Goal: Information Seeking & Learning: Learn about a topic

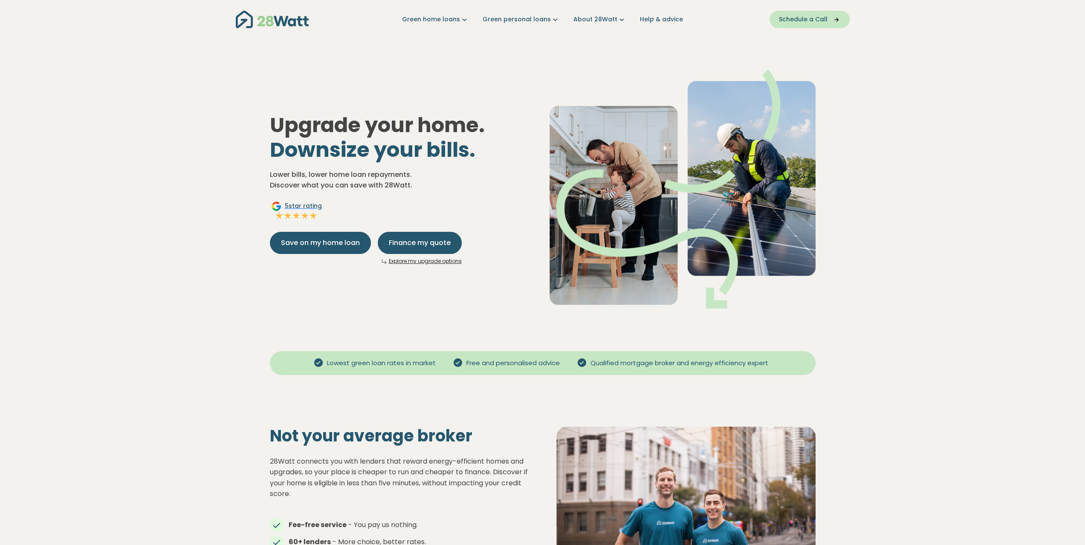
click at [814, 23] on span "Schedule a Call" at bounding box center [803, 19] width 49 height 9
click at [606, 17] on link "About 28Watt" at bounding box center [599, 19] width 53 height 9
click at [615, 47] on button "Home upgrades" at bounding box center [611, 49] width 82 height 16
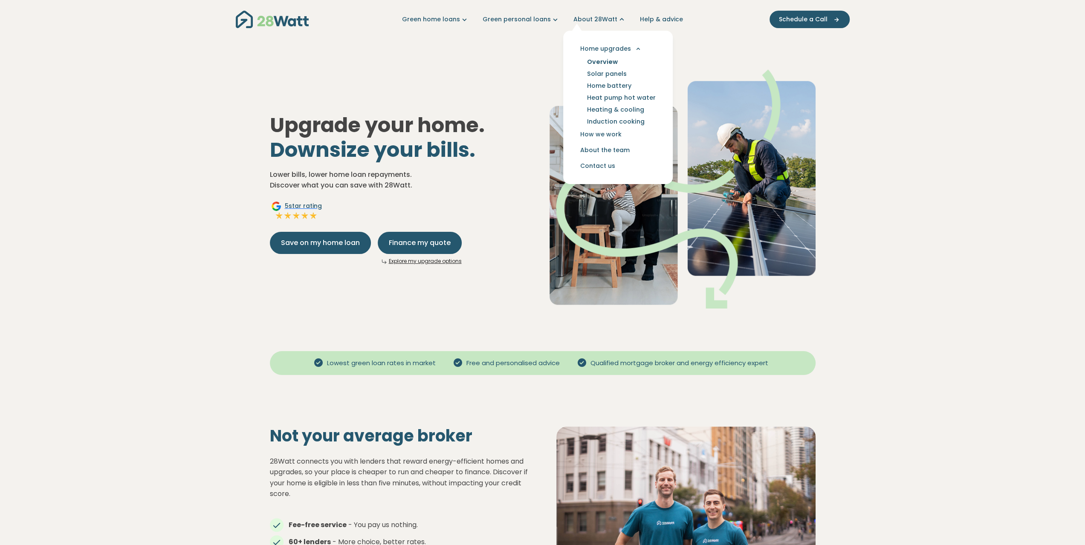
click at [606, 61] on link "Overview" at bounding box center [602, 62] width 51 height 12
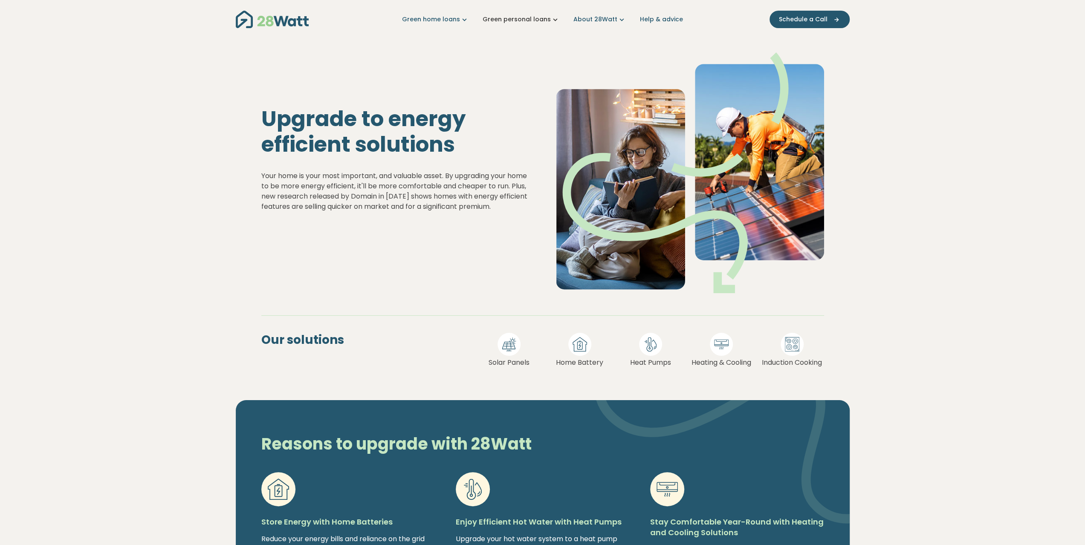
click at [528, 17] on link "Green personal loans" at bounding box center [521, 19] width 77 height 9
click at [514, 79] on button "For mortgage holders" at bounding box center [529, 80] width 101 height 16
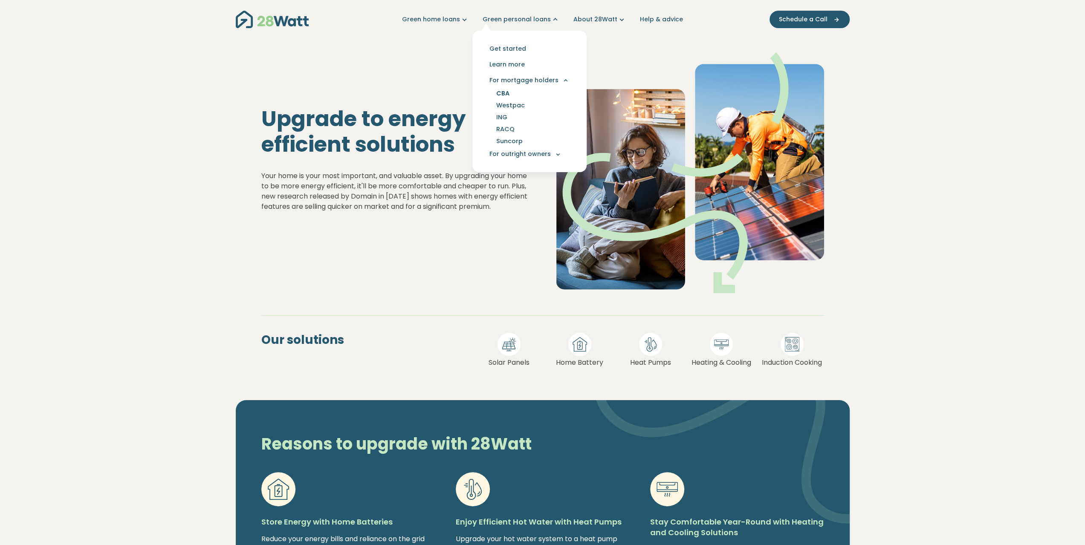
click at [505, 92] on link "CBA" at bounding box center [503, 93] width 34 height 12
